Goal: Information Seeking & Learning: Understand process/instructions

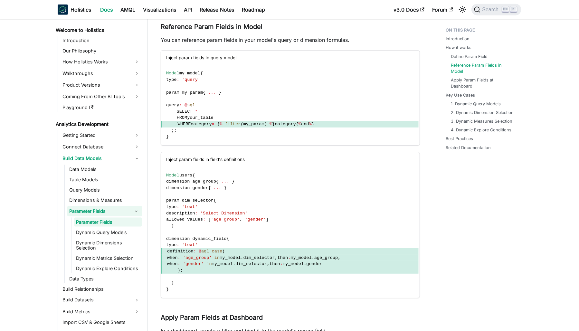
click at [218, 37] on p "You can reference param fields in your model's query or dimension formulas." at bounding box center [290, 40] width 259 height 8
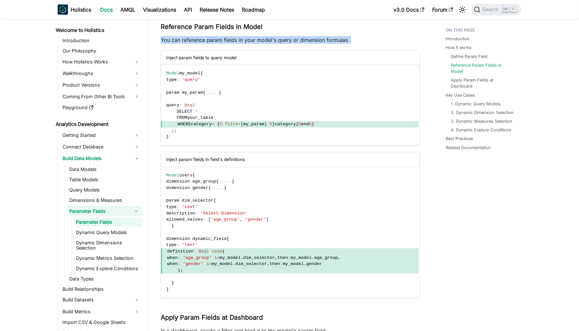
click at [218, 37] on p "You can reference param fields in your model's query or dimension formulas." at bounding box center [290, 40] width 259 height 8
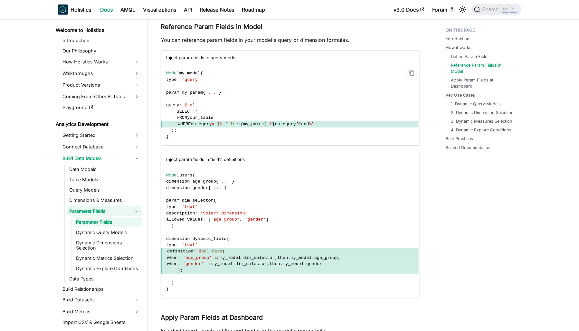
click at [346, 98] on code "Model my_model { type : 'query' param my_param { ... } query : @ sql SELECT * F…" at bounding box center [290, 105] width 258 height 80
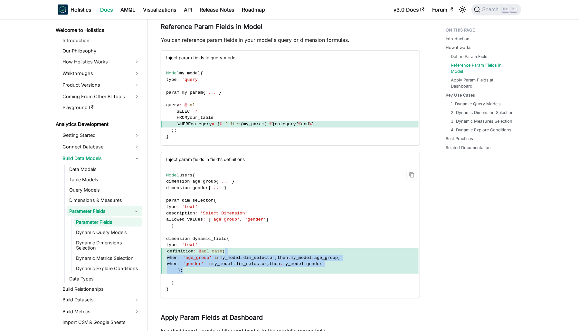
drag, startPoint x: 325, startPoint y: 248, endPoint x: 338, endPoint y: 269, distance: 24.5
click at [338, 269] on code "Model users { dimension age_group { ... } dimension gender { ... } param dim_se…" at bounding box center [290, 232] width 258 height 131
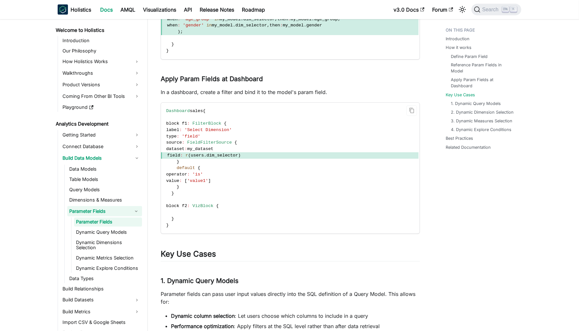
scroll to position [777, 0]
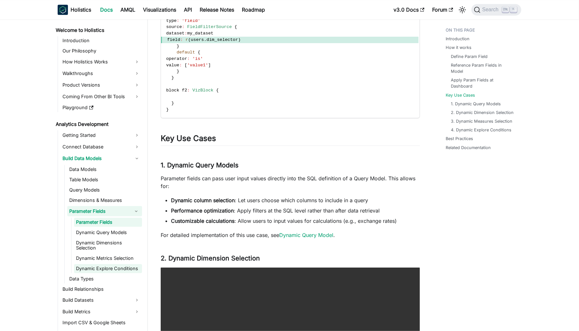
click at [122, 266] on link "Dynamic Explore Conditions" at bounding box center [108, 268] width 68 height 9
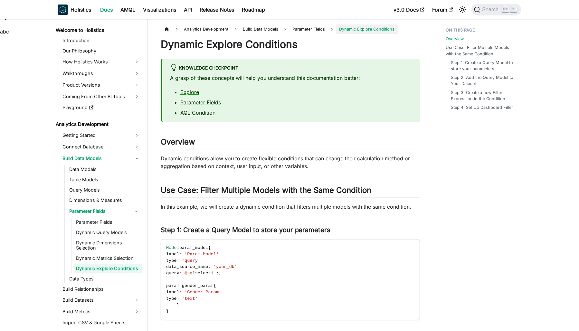
scroll to position [4, 0]
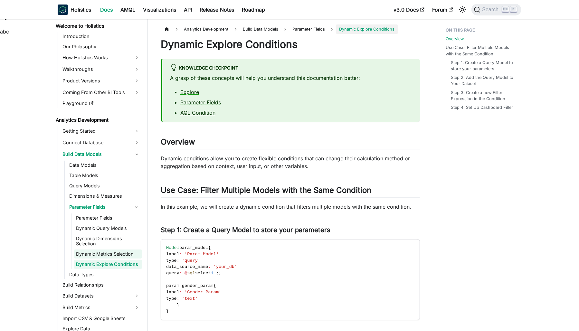
click at [102, 254] on link "Dynamic Metrics Selection" at bounding box center [108, 254] width 68 height 9
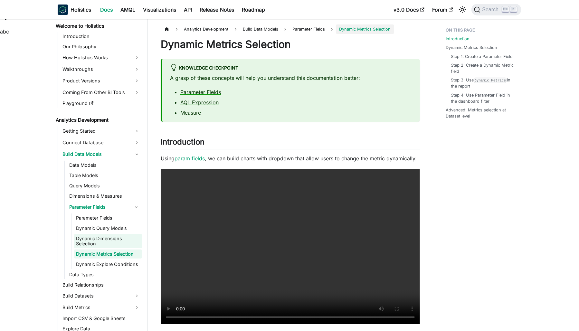
click at [94, 246] on link "Dynamic Dimensions Selection" at bounding box center [108, 241] width 68 height 14
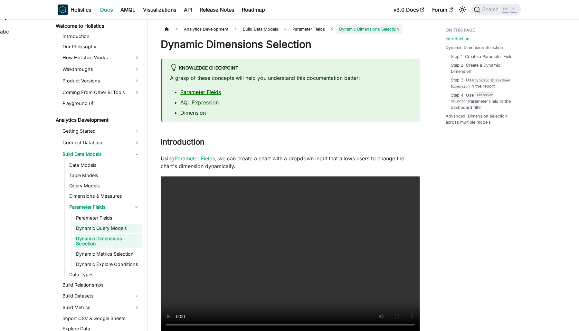
click at [82, 229] on link "Dynamic Query Models" at bounding box center [108, 228] width 68 height 9
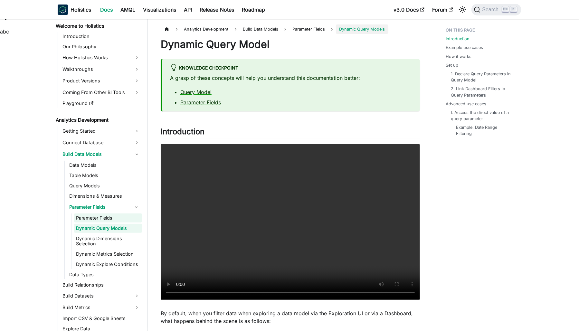
click at [77, 218] on link "Parameter Fields" at bounding box center [108, 217] width 68 height 9
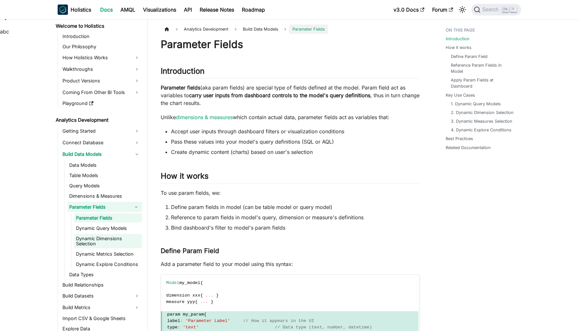
click at [93, 235] on link "Dynamic Dimensions Selection" at bounding box center [108, 241] width 68 height 14
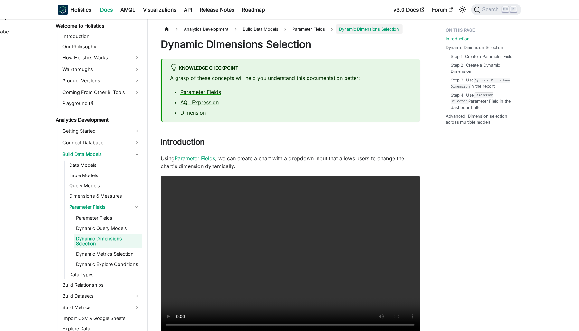
click at [106, 244] on link "Dynamic Dimensions Selection" at bounding box center [108, 241] width 68 height 14
click at [115, 258] on ul "Parameter Fields Dynamic Query Models Dynamic Dimensions Selection Dynamic Metr…" at bounding box center [106, 240] width 71 height 55
click at [107, 254] on link "Dynamic Metrics Selection" at bounding box center [108, 254] width 68 height 9
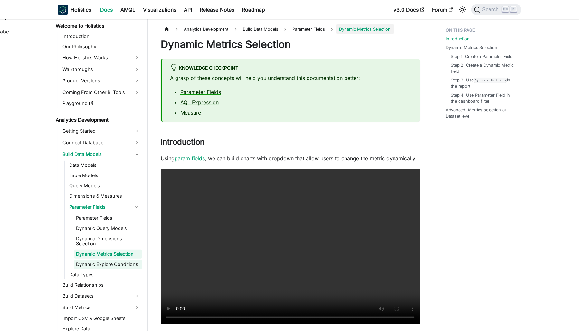
click at [125, 260] on link "Dynamic Explore Conditions" at bounding box center [108, 264] width 68 height 9
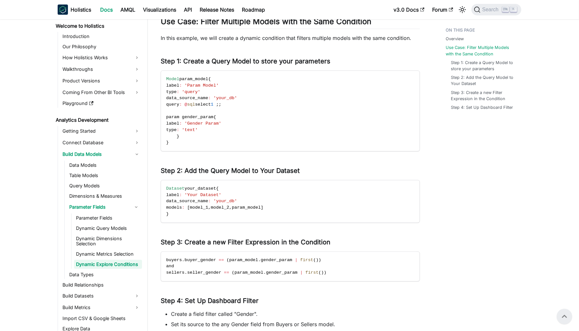
scroll to position [122, 0]
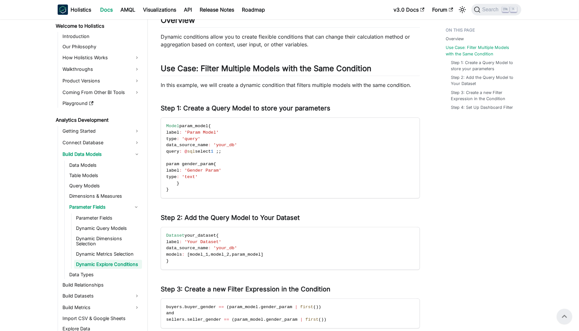
click at [496, 228] on div "Overview Use Case: Filter Multiple Models with the Same Condition Step 1: Creat…" at bounding box center [480, 259] width 95 height 712
click at [520, 177] on div "Overview Use Case: Filter Multiple Models with the Same Condition Step 1: Creat…" at bounding box center [480, 259] width 95 height 712
